Goal: Task Accomplishment & Management: Use online tool/utility

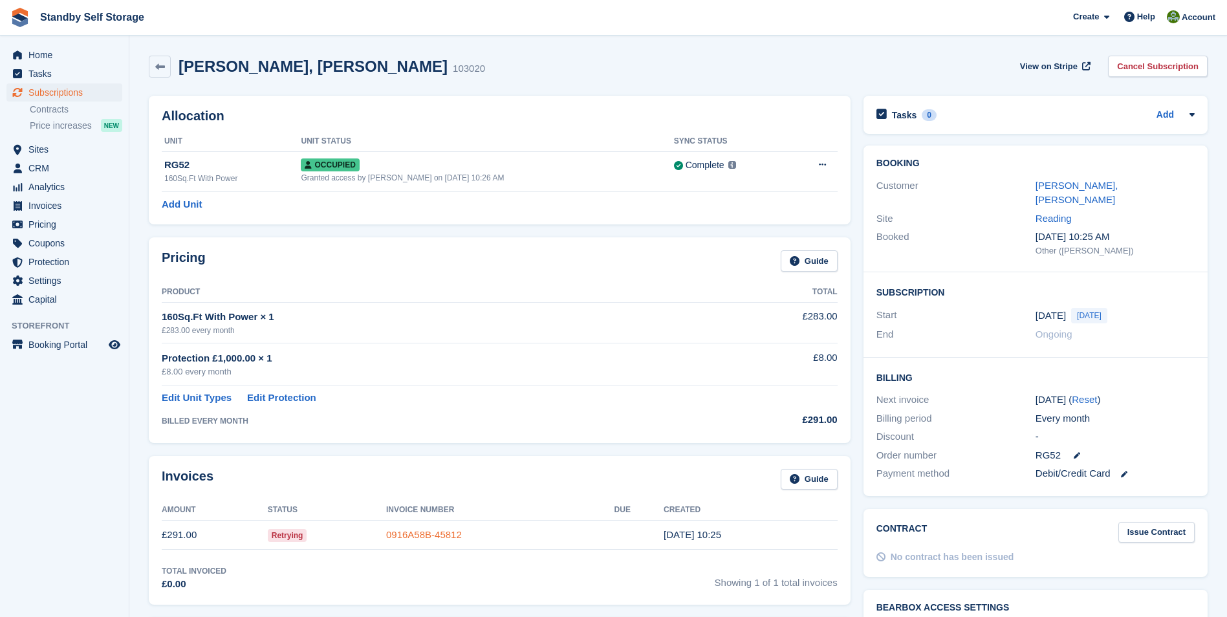
click at [418, 535] on link "0916A58B-45812" at bounding box center [424, 534] width 76 height 11
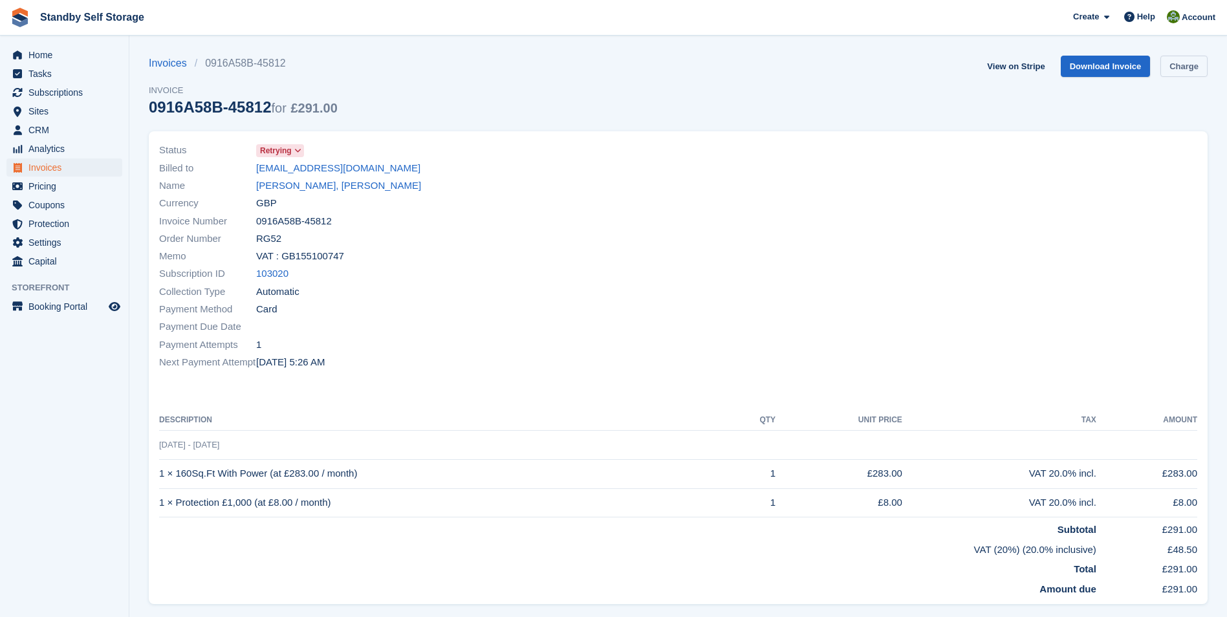
click at [1179, 71] on link "Charge" at bounding box center [1183, 66] width 47 height 21
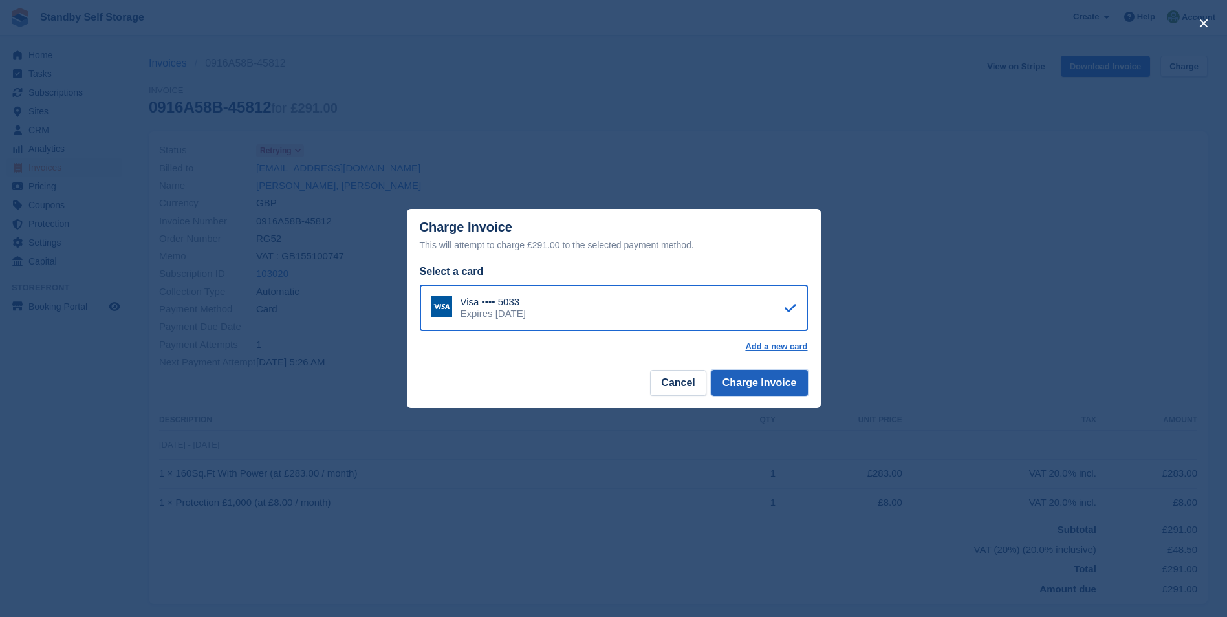
click at [752, 379] on button "Charge Invoice" at bounding box center [759, 383] width 96 height 26
